Goal: Transaction & Acquisition: Book appointment/travel/reservation

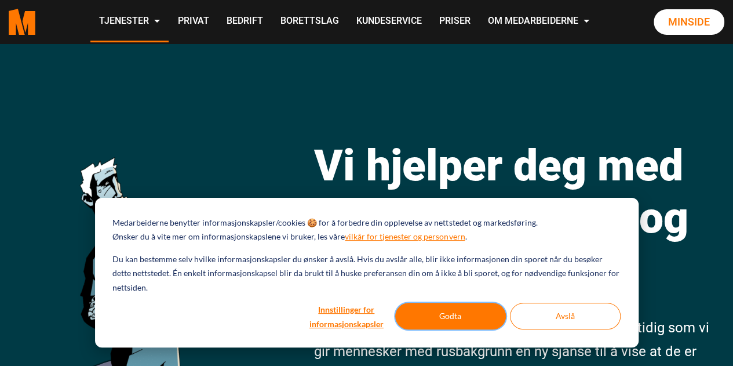
click at [475, 322] on button "Godta" at bounding box center [450, 316] width 111 height 27
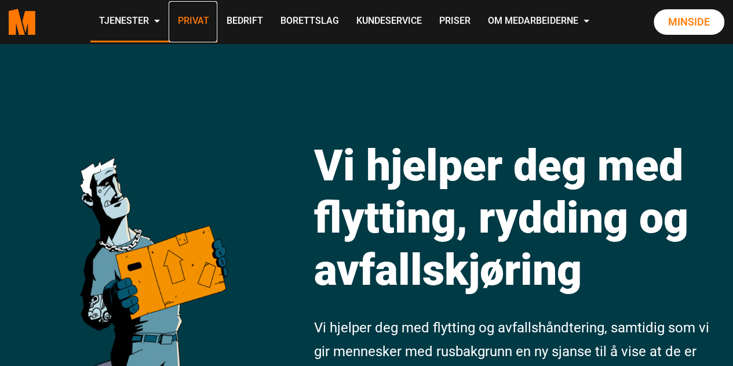
click at [191, 26] on link "Privat" at bounding box center [193, 21] width 49 height 41
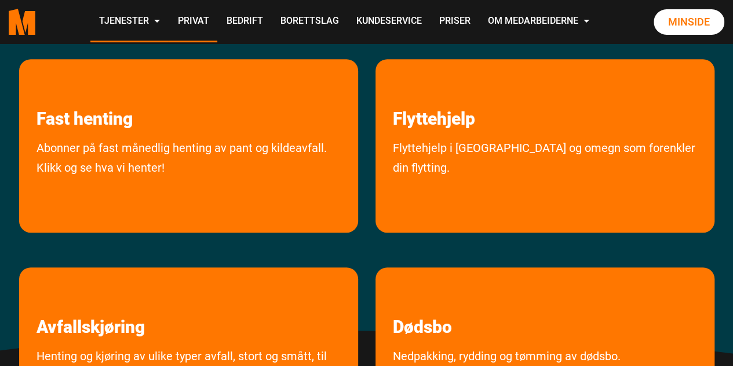
scroll to position [237, 0]
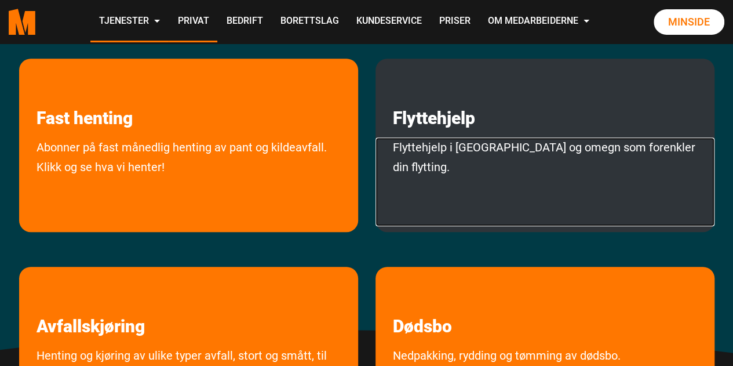
click at [458, 157] on link "Flyttehjelp i Oslo og omegn som forenkler din flytting." at bounding box center [545, 181] width 339 height 89
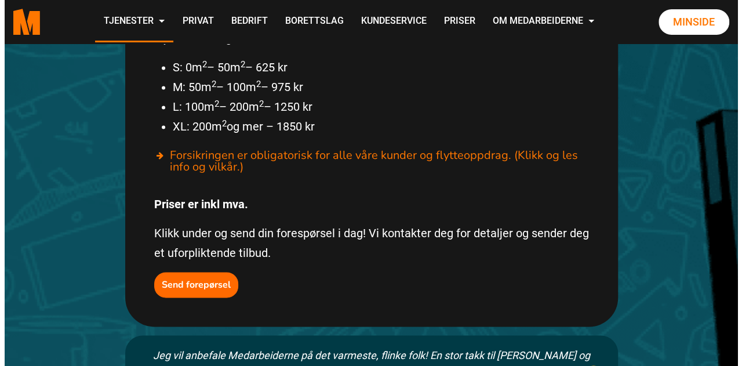
scroll to position [767, 0]
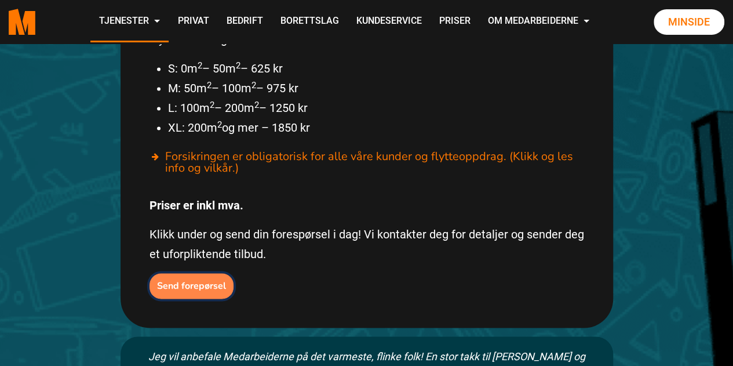
click at [204, 273] on button "Send forepørsel" at bounding box center [192, 286] width 84 height 26
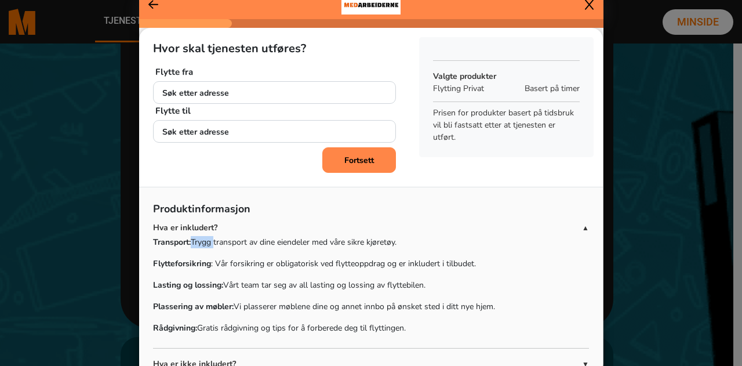
click at [204, 248] on ngb-modal-window "Hvor skal tjenesten utføres? Flytte fra Søk etter adresse + Legg til ny adresse…" at bounding box center [371, 183] width 742 height 366
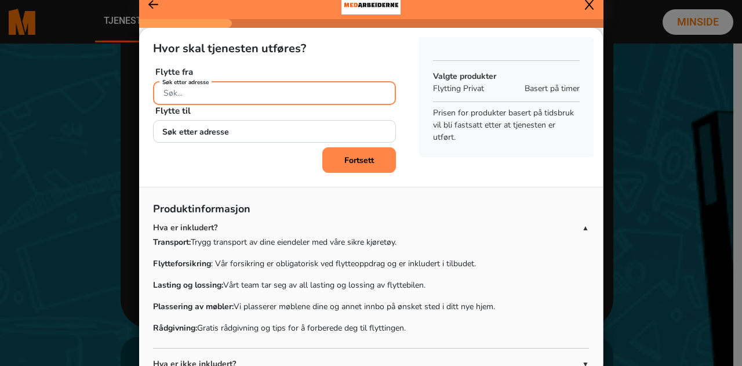
click at [204, 94] on input "Søk etter adresse" at bounding box center [274, 93] width 243 height 24
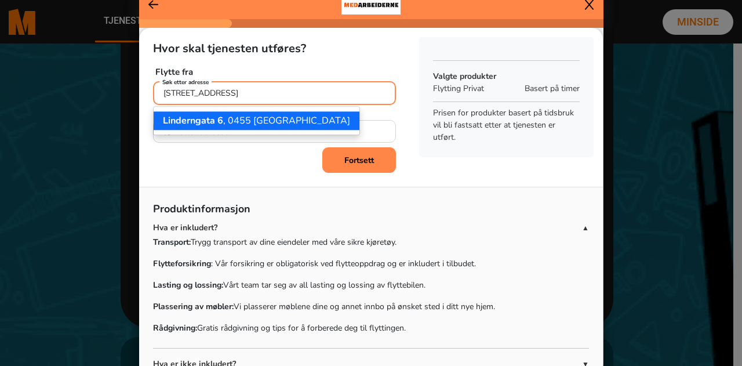
click at [212, 122] on span "Linderngata 6" at bounding box center [193, 120] width 60 height 13
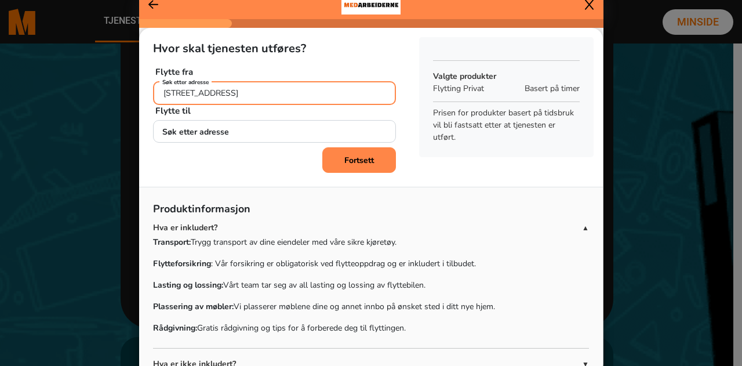
type input "[STREET_ADDRESS]"
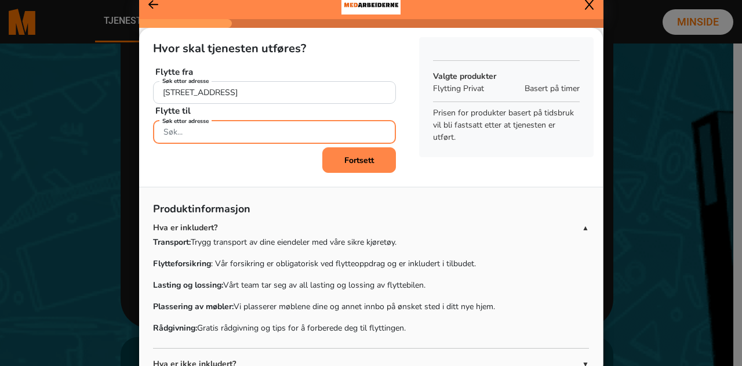
click at [213, 128] on input "Søk etter adresse" at bounding box center [274, 132] width 243 height 24
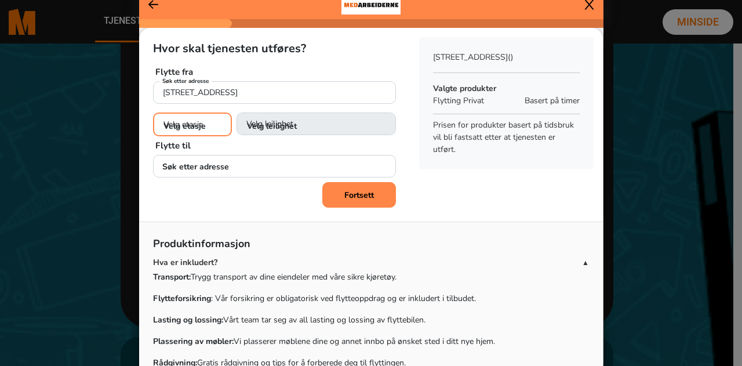
click at [212, 129] on select "Velg etasje 1. etasje 2. etasje 3. etasje" at bounding box center [192, 124] width 79 height 24
select select "03"
click at [153, 112] on select "Velg etasje 1. etasje 2. etasje 3. etasje" at bounding box center [192, 124] width 79 height 24
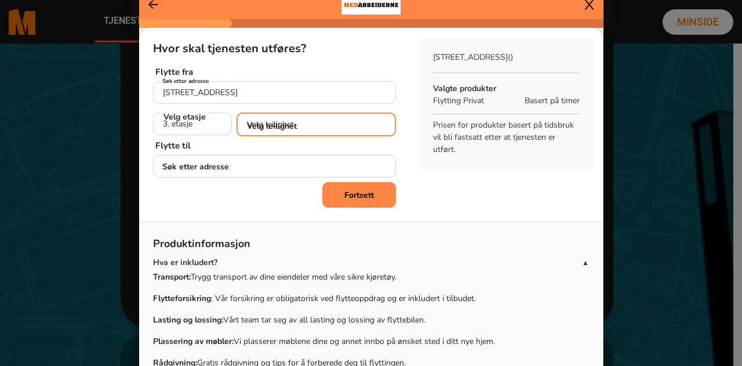
click at [261, 126] on select "Velg leilighet 1. dør fra venstre (H0301) 2. dør fra venstre (H0302)" at bounding box center [316, 124] width 159 height 24
select select "H0301"
click at [237, 112] on select "Velg leilighet 1. dør fra venstre (H0301) 2. dør fra venstre (H0302)" at bounding box center [316, 124] width 159 height 24
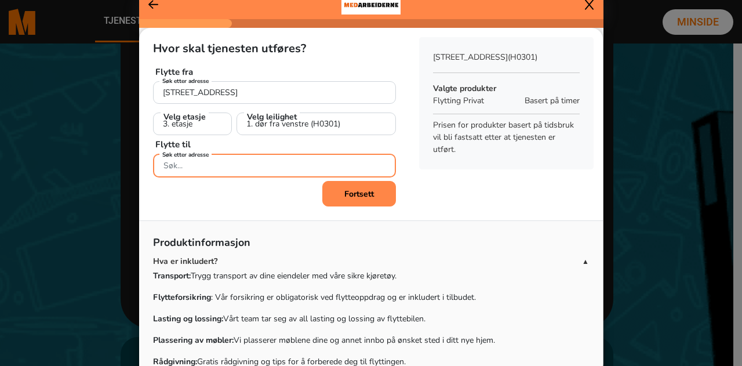
click at [261, 170] on input "Søk etter adresse" at bounding box center [274, 166] width 243 height 24
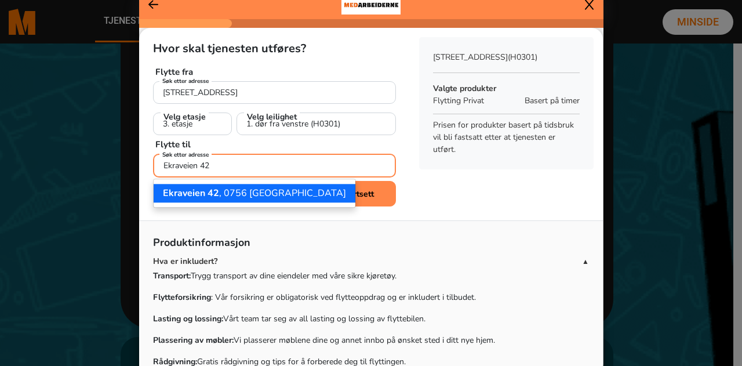
click at [247, 192] on ngb-highlight "[STREET_ADDRESS]" at bounding box center [254, 193] width 183 height 13
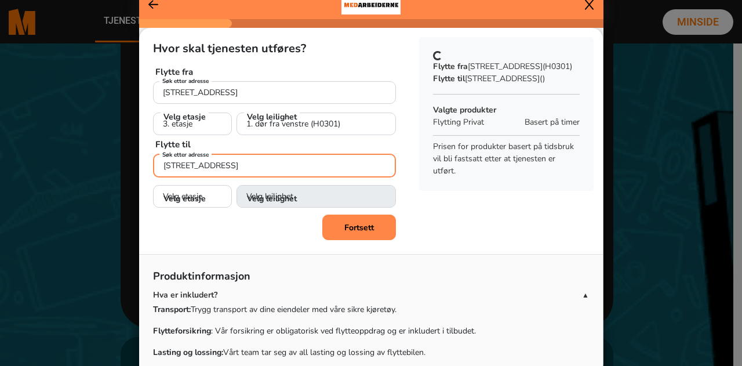
type input "[STREET_ADDRESS]"
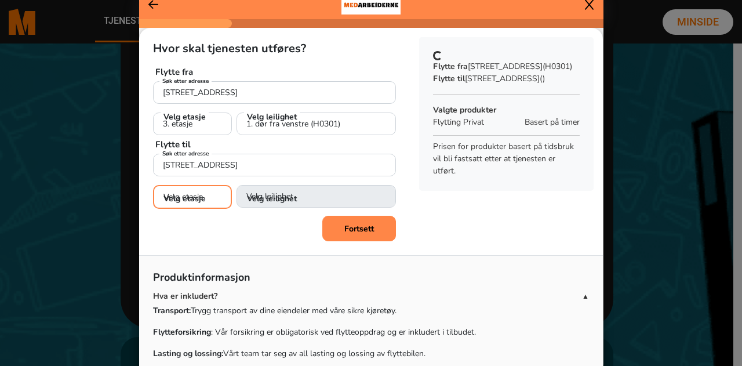
click at [205, 201] on select "Velg etasje 1. etasje 2. etasje" at bounding box center [192, 197] width 79 height 24
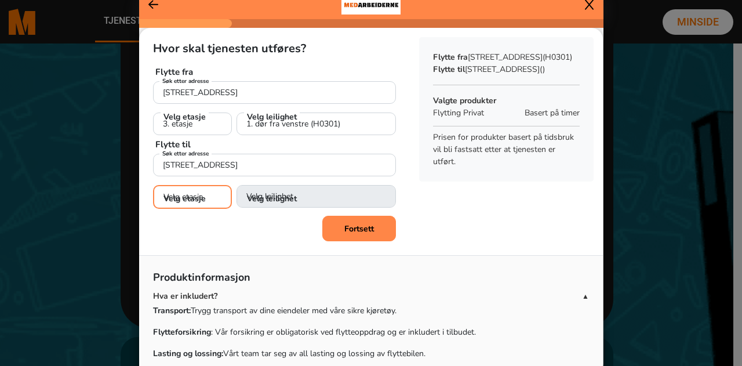
select select "02"
click at [153, 185] on select "Velg etasje 1. etasje 2. etasje" at bounding box center [192, 197] width 79 height 24
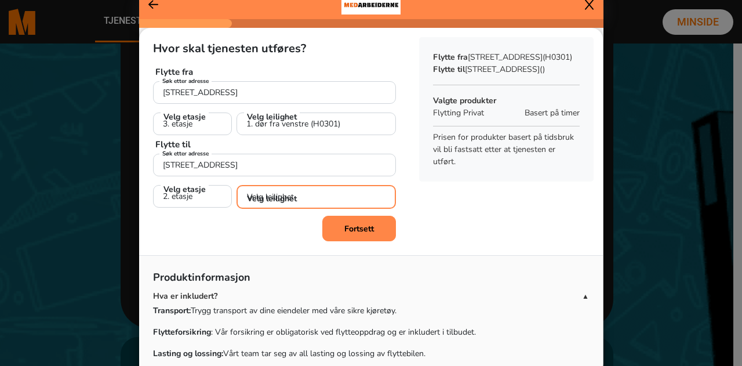
click at [260, 202] on select "Velg leilighet 1. dør fra venstre (H0201) 2. dør fra venstre (H0202)" at bounding box center [316, 197] width 159 height 24
select select "H0201"
click at [237, 185] on select "Velg leilighet 1. dør fra venstre (H0201) 2. dør fra venstre (H0202)" at bounding box center [316, 197] width 159 height 24
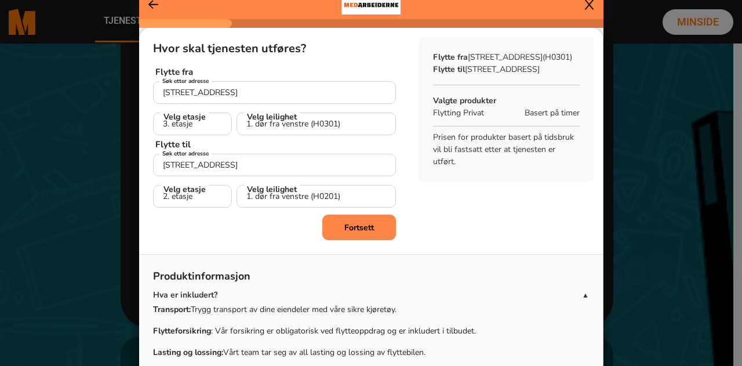
click at [328, 231] on button "Fortsett" at bounding box center [359, 227] width 74 height 26
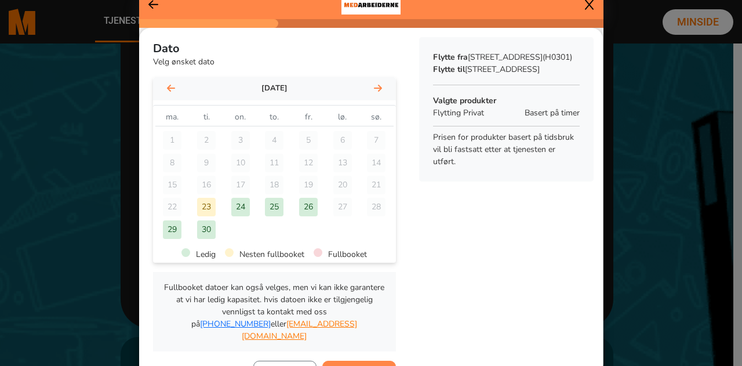
click at [265, 200] on div "25" at bounding box center [274, 207] width 19 height 19
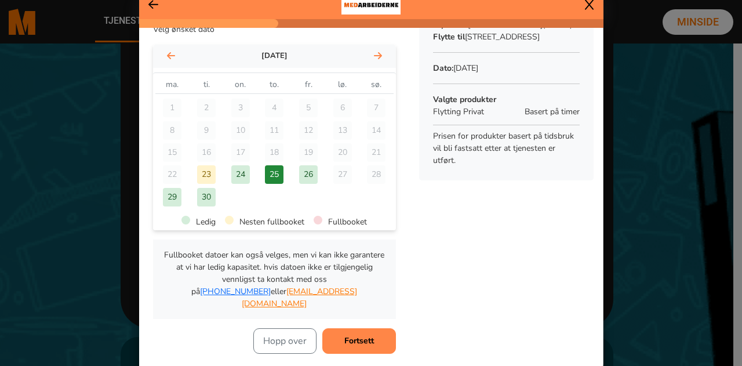
scroll to position [32, 0]
click at [356, 329] on button "Fortsett" at bounding box center [359, 342] width 74 height 26
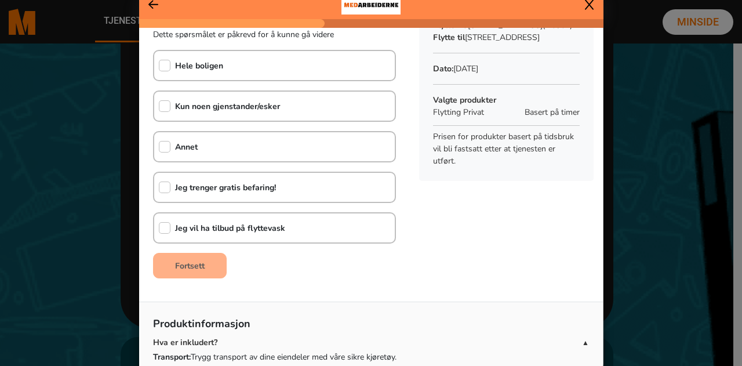
scroll to position [3, 0]
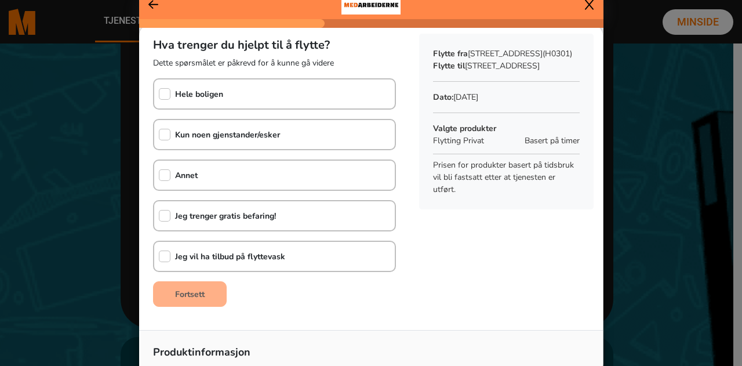
click at [234, 130] on b "Kun noen gjenstander/esker" at bounding box center [227, 134] width 105 height 11
checkbox input "true"
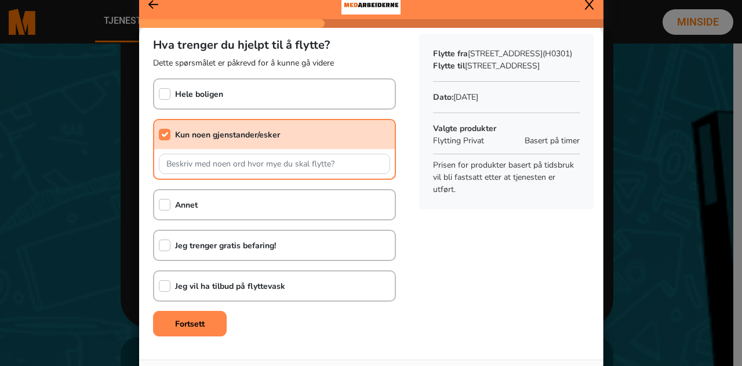
scroll to position [32, 0]
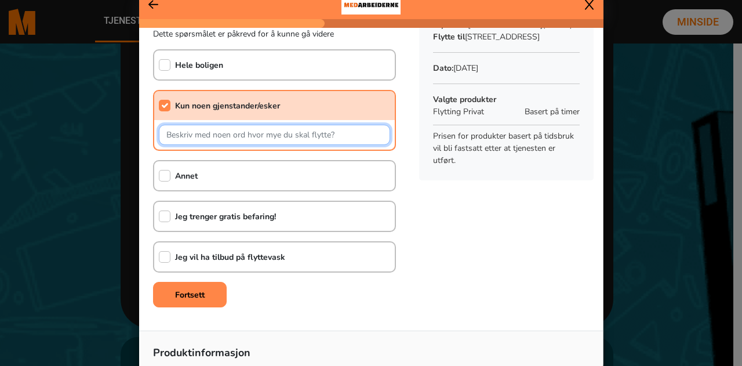
click at [233, 134] on input "text" at bounding box center [274, 135] width 231 height 20
type input "T"
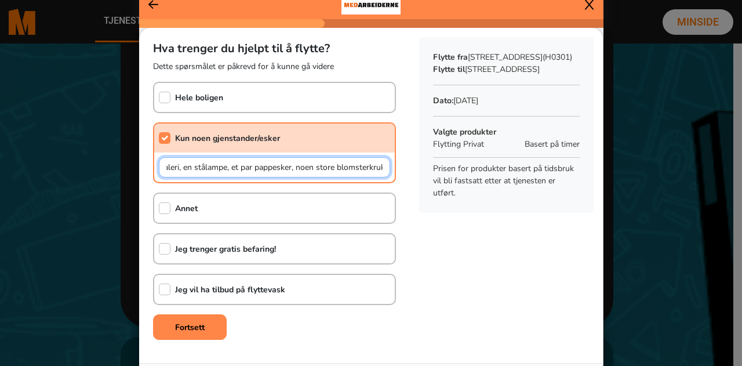
scroll to position [0, 279]
click at [312, 165] on input "En kommode i 4 etg, en hylle i 4 etg, et tungt skap i bod i underetg, et stort …" at bounding box center [274, 167] width 231 height 20
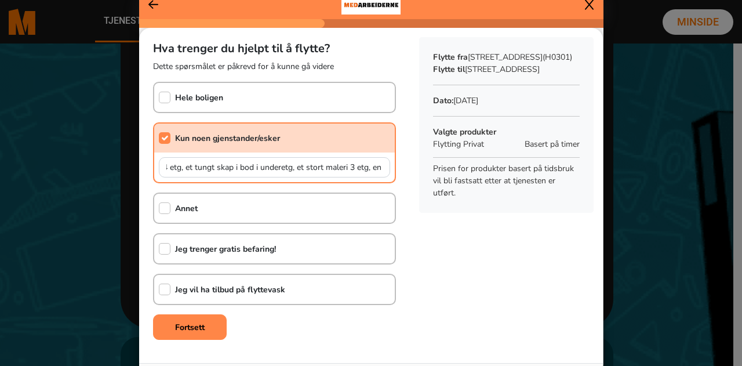
scroll to position [0, 0]
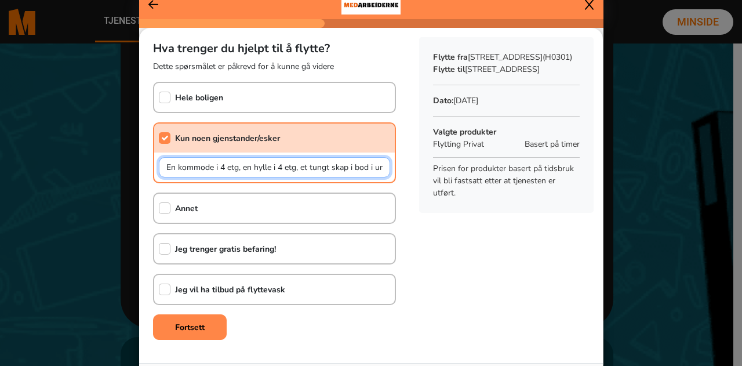
click at [256, 170] on input "En kommode i 4 etg, en hylle i 4 etg, et tungt skap i bod i underetg, et stort …" at bounding box center [274, 167] width 231 height 20
type input "En kommode i 4 etg, en hylle i 4 etg, et tungt skap i bod i underetg, et stort …"
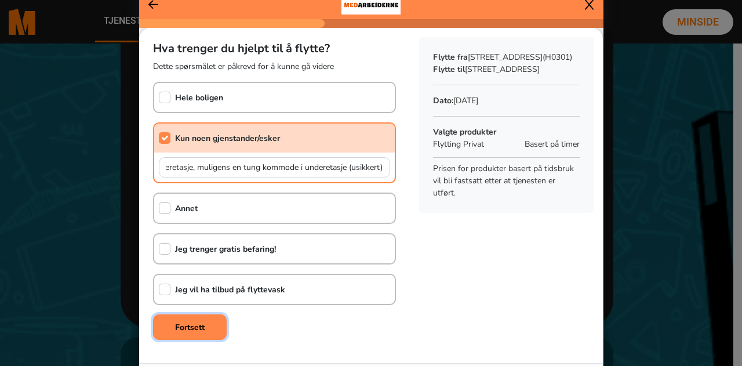
scroll to position [0, 0]
click at [195, 325] on b "Fortsett" at bounding box center [190, 327] width 30 height 11
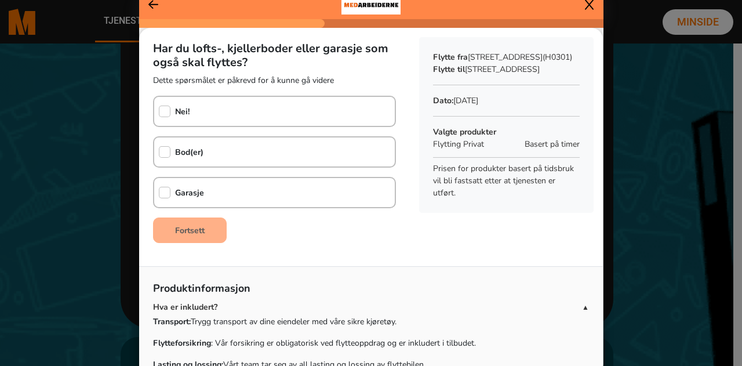
click at [180, 148] on b "Bod(er)" at bounding box center [189, 152] width 28 height 11
checkbox input "true"
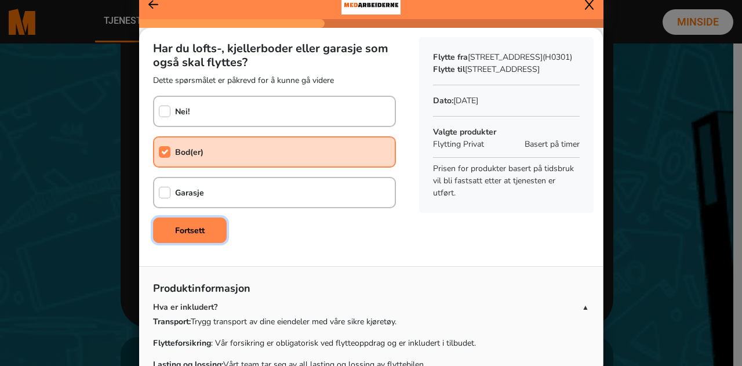
click at [197, 234] on b "Fortsett" at bounding box center [190, 230] width 30 height 11
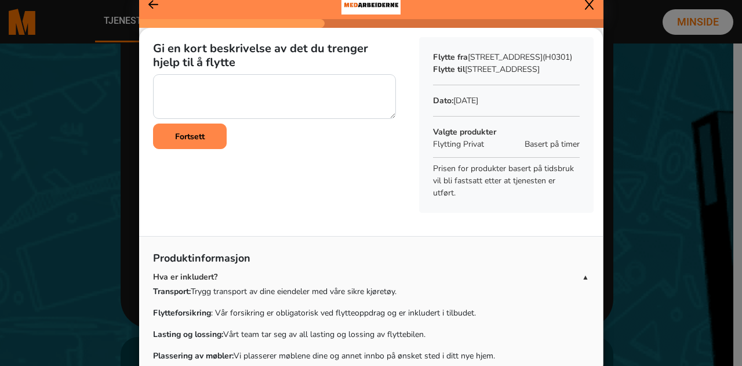
click at [148, 7] on icon at bounding box center [153, 5] width 10 height 12
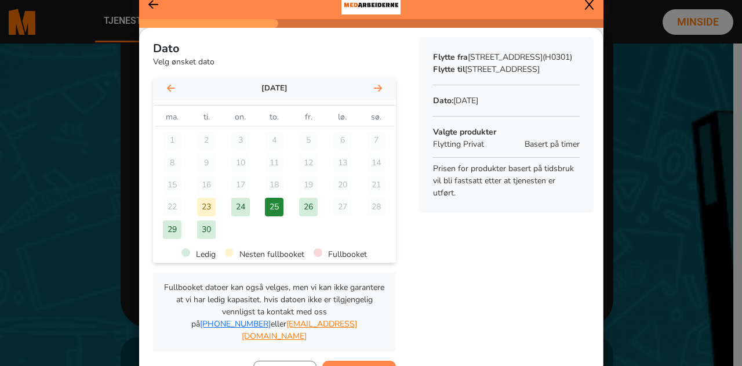
click at [346, 365] on b "Fortsett" at bounding box center [359, 373] width 30 height 11
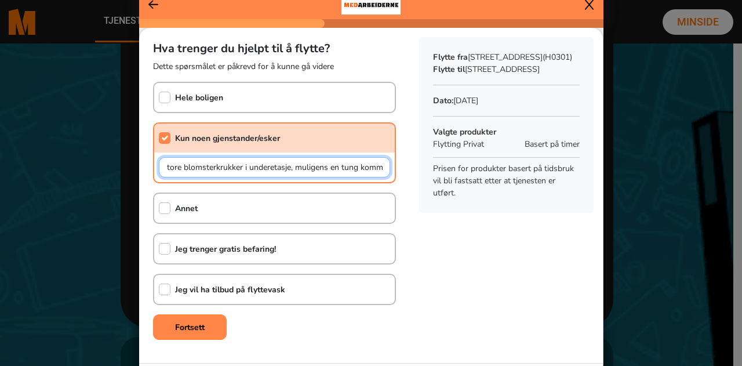
scroll to position [0, 584]
drag, startPoint x: 162, startPoint y: 163, endPoint x: 492, endPoint y: 154, distance: 329.4
click at [492, 154] on div "Hva trenger du hjelpt til å flytte? Dette spørsmålet er påkrevd for å kunne gå …" at bounding box center [371, 188] width 464 height 321
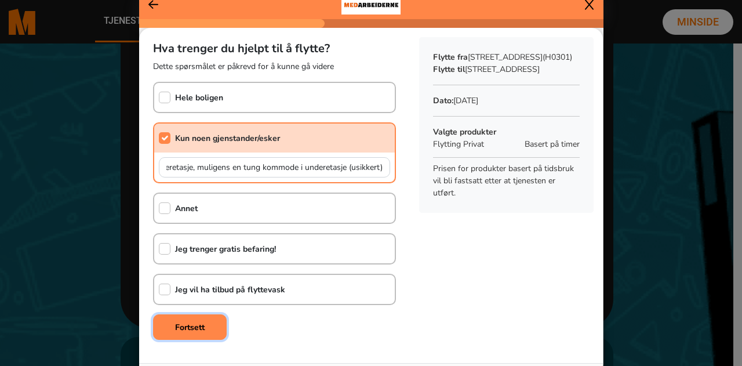
click at [205, 325] on button "Fortsett" at bounding box center [190, 327] width 74 height 26
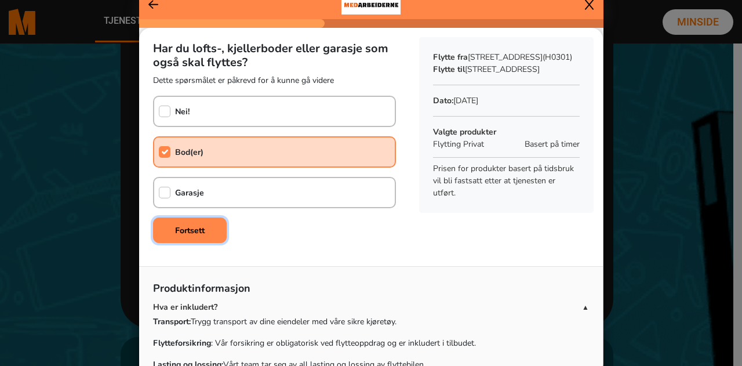
click at [199, 232] on b "Fortsett" at bounding box center [190, 230] width 30 height 11
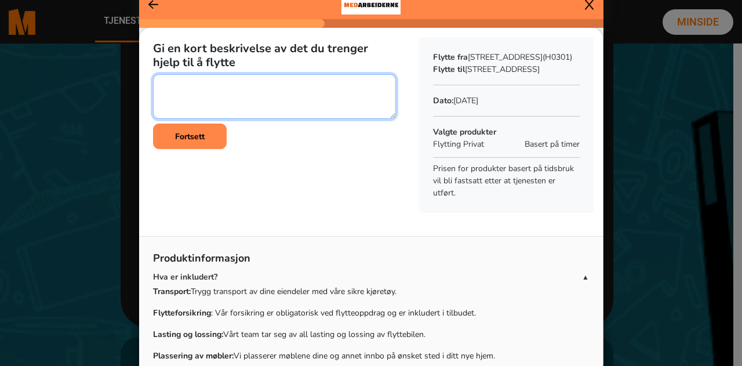
click at [208, 98] on textarea at bounding box center [274, 96] width 243 height 45
paste textarea "En kommode i 4 etg, en hylle i 4 etg, et tungt skap i bod i underetg, et stort …"
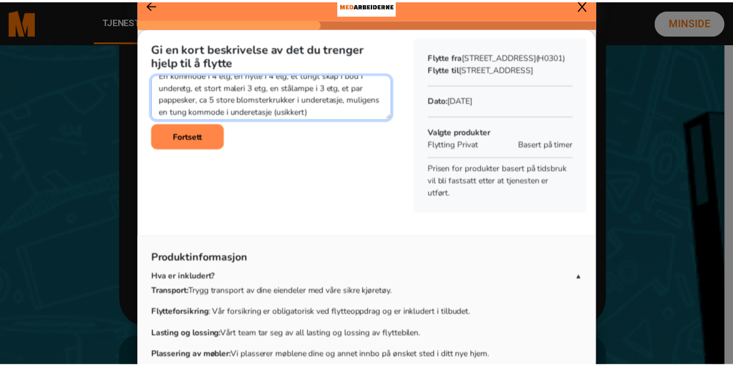
scroll to position [12, 0]
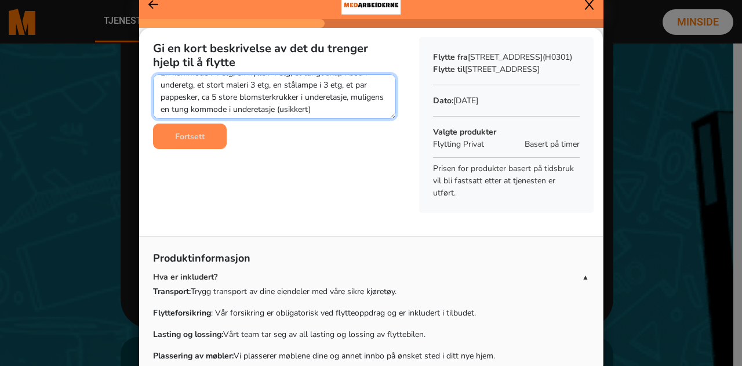
type textarea "En kommode i 4 etg, en hylle i 4 etg, et tungt skap i bod i underetg, et stort …"
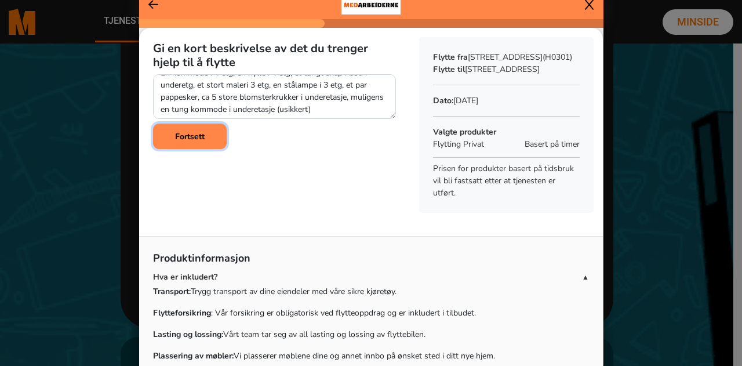
click at [188, 136] on b "Fortsett" at bounding box center [190, 136] width 30 height 11
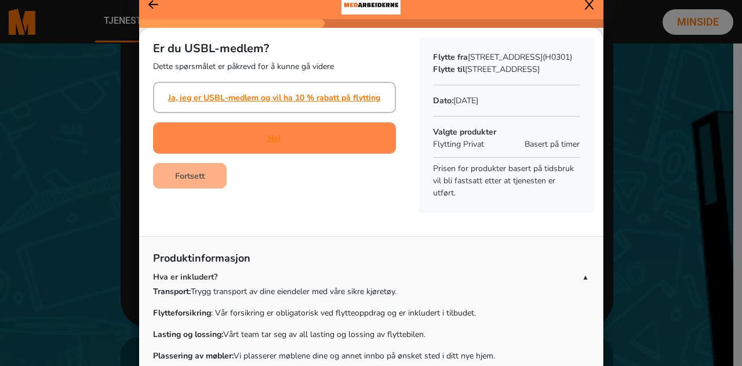
click at [296, 142] on div "Nei" at bounding box center [274, 137] width 243 height 31
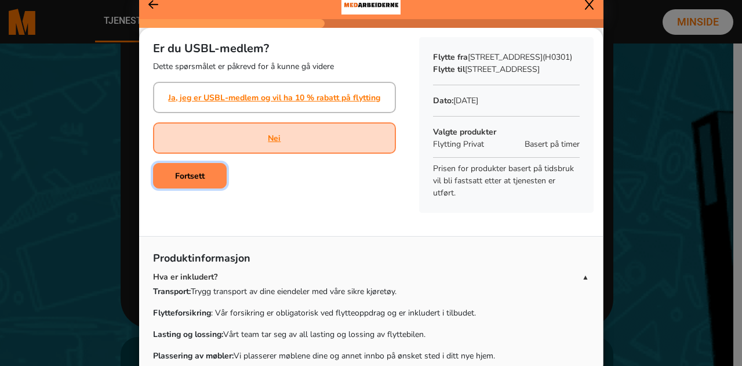
click at [192, 174] on b "Fortsett" at bounding box center [190, 175] width 30 height 11
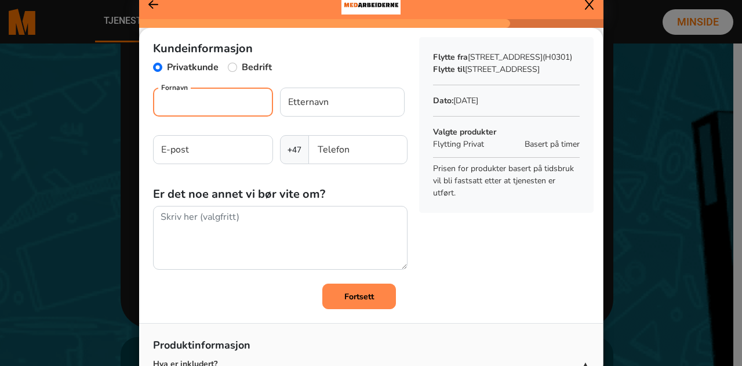
click at [202, 103] on input "Fornavn" at bounding box center [213, 102] width 120 height 29
type input "Solveig"
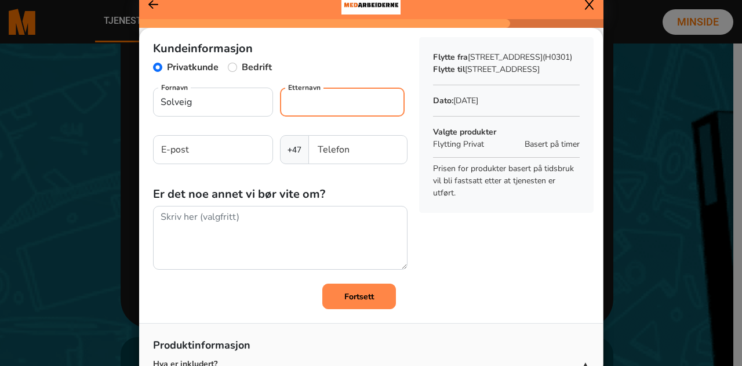
type input "Heltne-Rivenes"
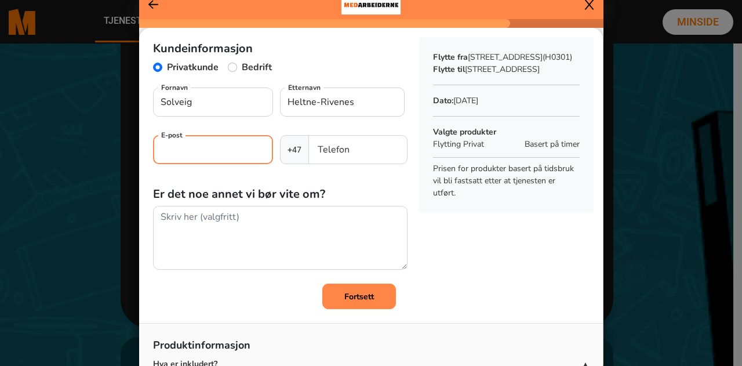
type input "[EMAIL_ADDRESS][DOMAIN_NAME]"
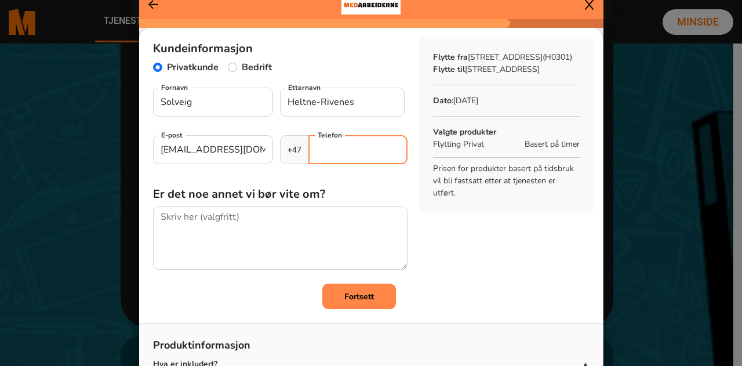
type input "46741976"
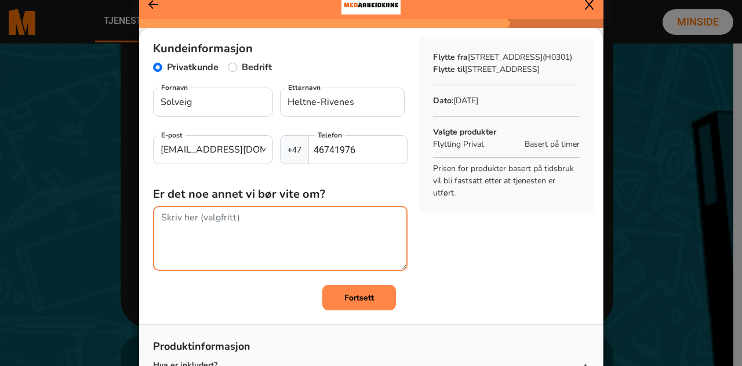
click at [268, 216] on textarea at bounding box center [280, 238] width 254 height 65
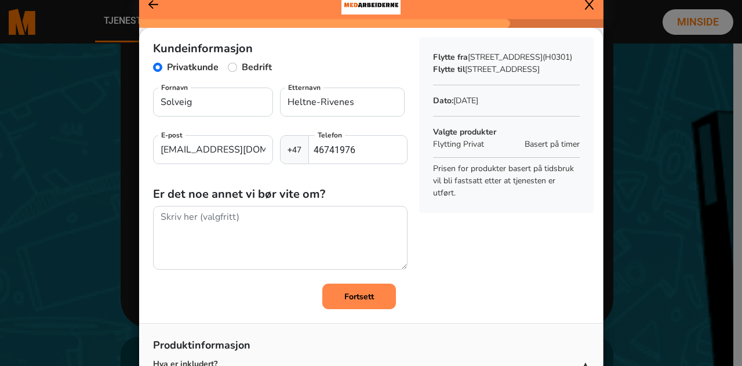
click at [368, 308] on button "Fortsett" at bounding box center [359, 296] width 74 height 26
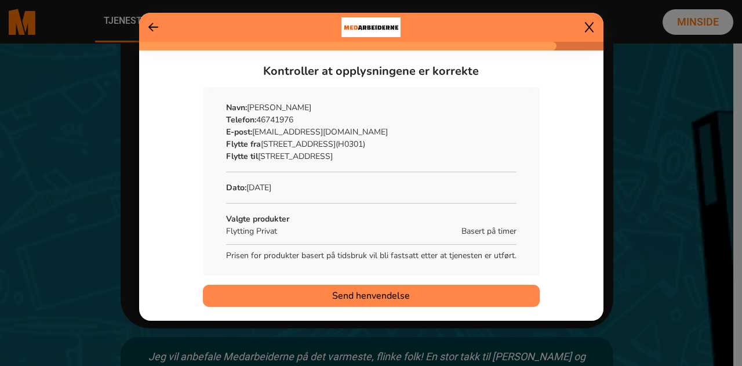
click at [368, 298] on span "Send henvendelse" at bounding box center [371, 296] width 78 height 14
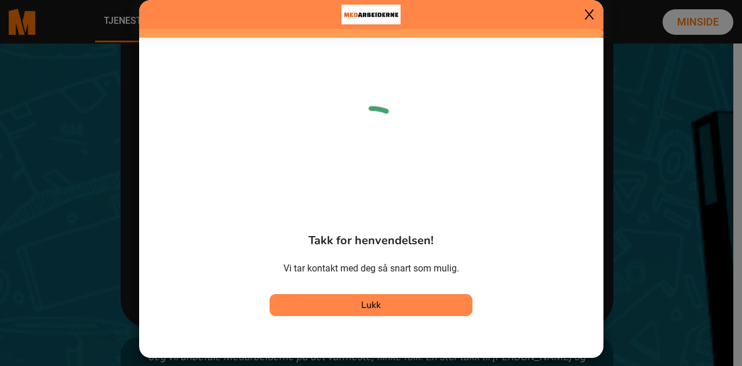
click at [399, 311] on button "Lukk" at bounding box center [371, 305] width 203 height 22
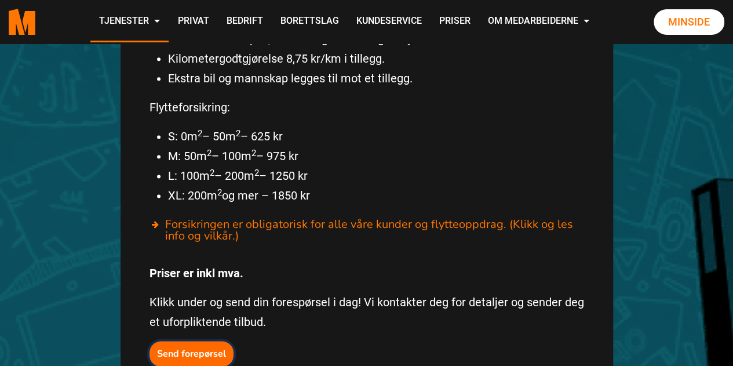
scroll to position [697, 0]
